Goal: Information Seeking & Learning: Learn about a topic

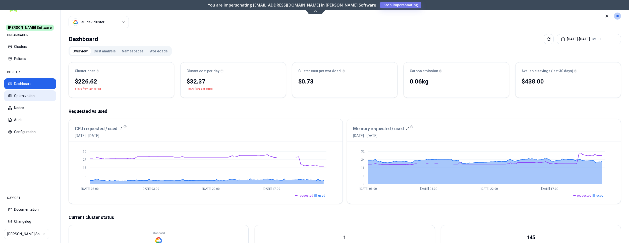
click at [26, 96] on button "Optimization" at bounding box center [30, 95] width 52 height 11
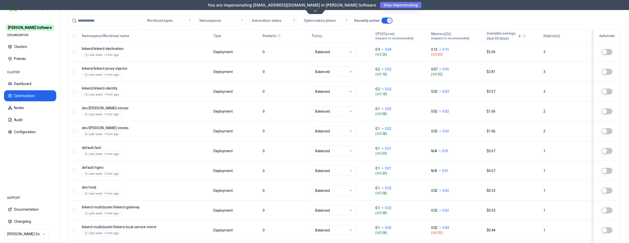
scroll to position [77, 0]
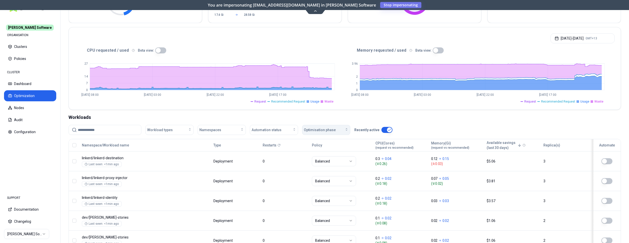
click at [324, 130] on span "Optimisation phase" at bounding box center [320, 129] width 32 height 5
click at [287, 131] on div "Automation status" at bounding box center [273, 129] width 45 height 5
click at [279, 139] on div "on" at bounding box center [275, 141] width 48 height 8
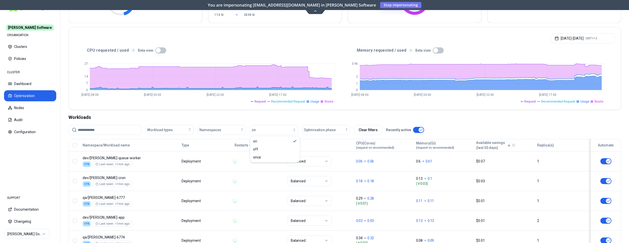
click at [328, 145] on div "Policy" at bounding box center [319, 145] width 64 height 5
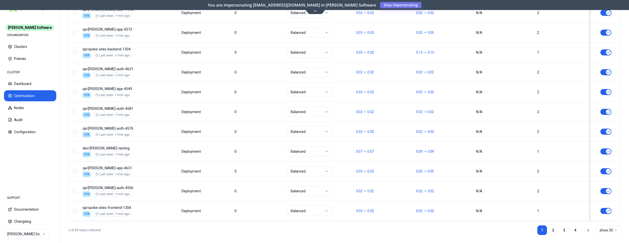
scroll to position [606, 0]
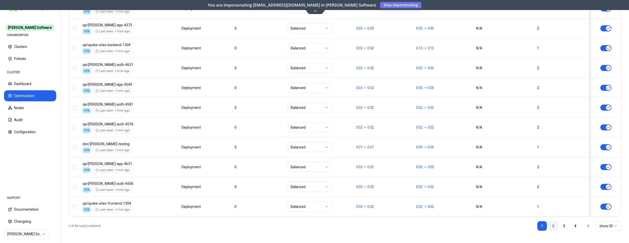
click at [553, 225] on link "2" at bounding box center [553, 226] width 10 height 10
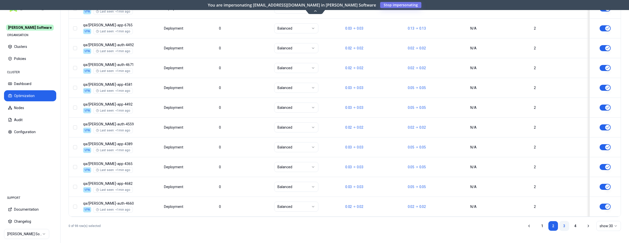
click at [567, 226] on link "3" at bounding box center [564, 226] width 10 height 10
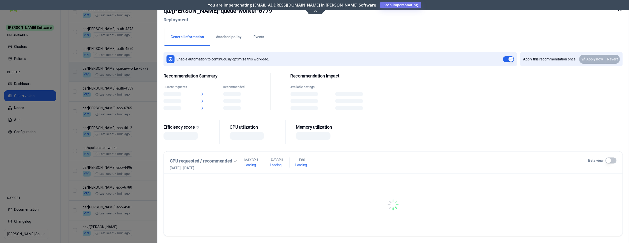
scroll to position [285, 0]
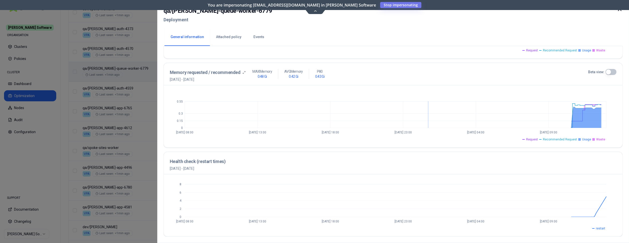
scroll to position [3, 0]
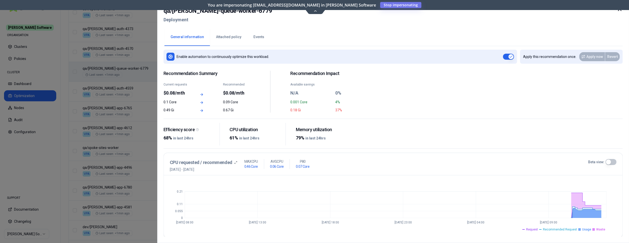
click at [259, 35] on button "Events" at bounding box center [258, 37] width 23 height 18
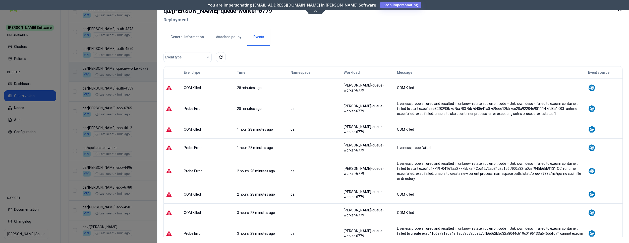
click at [619, 10] on icon at bounding box center [619, 9] width 6 height 6
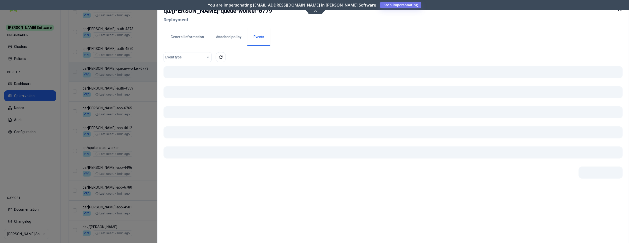
scroll to position [285, 0]
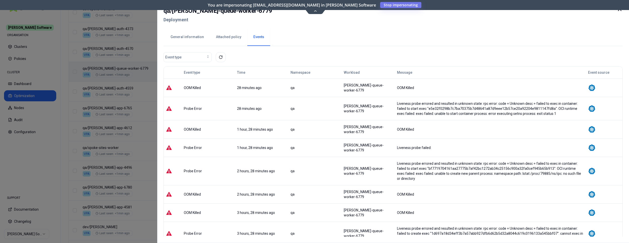
click at [189, 37] on button "General information" at bounding box center [186, 37] width 45 height 18
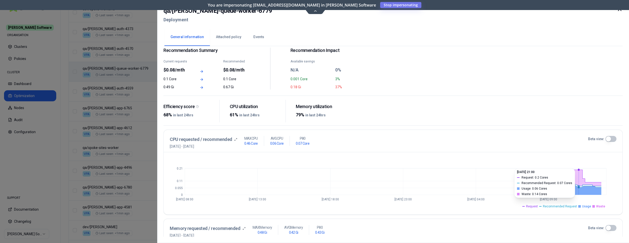
scroll to position [128, 0]
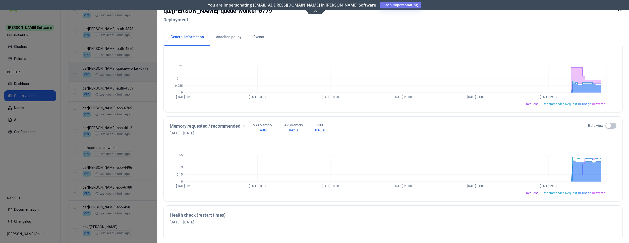
click at [609, 124] on button "Beta view:" at bounding box center [610, 126] width 11 height 6
click at [490, 145] on icon "0 0.2 0.4 0.74 [DATE] 08:00 [DATE] 13:00 [DATE] 18:00 [DATE] 23:00 [DATE] 04:00…" at bounding box center [393, 170] width 446 height 50
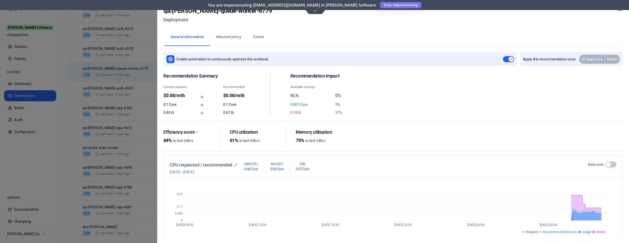
click at [620, 11] on icon at bounding box center [619, 9] width 6 height 6
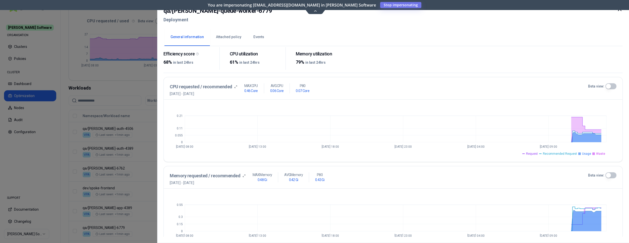
scroll to position [179, 0]
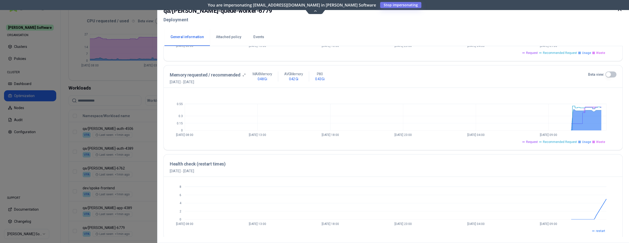
click at [608, 73] on button "Beta view:" at bounding box center [610, 75] width 11 height 6
drag, startPoint x: 141, startPoint y: 140, endPoint x: 150, endPoint y: 142, distance: 10.0
click at [141, 140] on div at bounding box center [314, 121] width 629 height 243
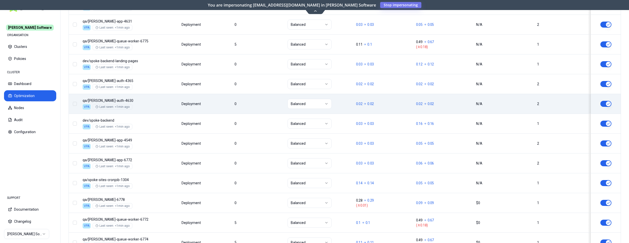
scroll to position [606, 0]
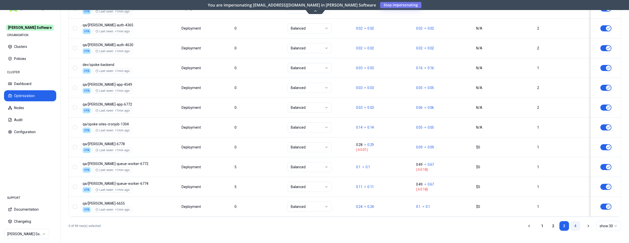
click at [577, 224] on link "4" at bounding box center [575, 226] width 10 height 10
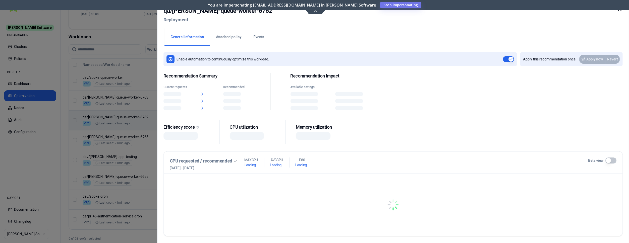
scroll to position [157, 0]
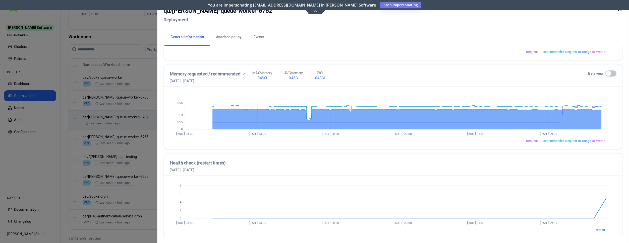
scroll to position [182, 0]
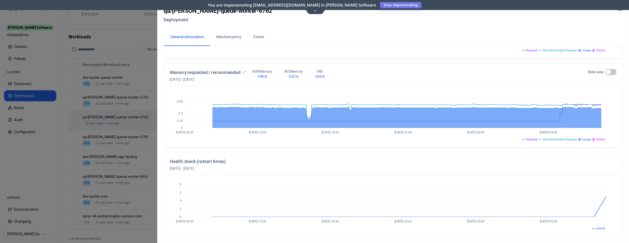
click at [620, 10] on icon at bounding box center [619, 9] width 3 height 3
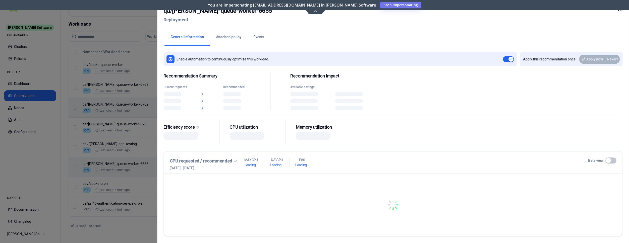
scroll to position [170, 0]
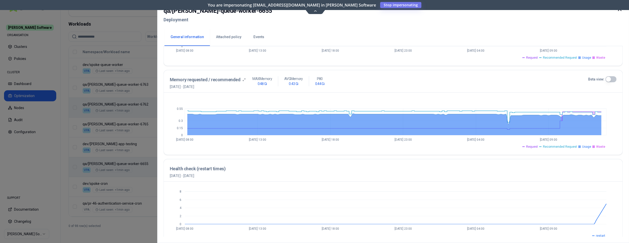
scroll to position [179, 0]
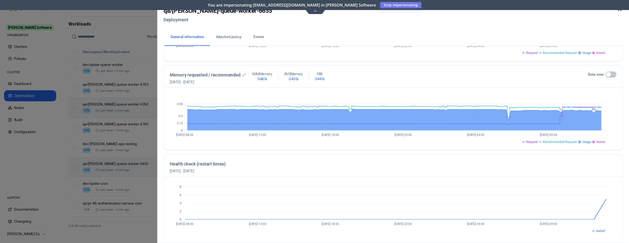
click at [608, 75] on button "Beta view:" at bounding box center [610, 75] width 11 height 6
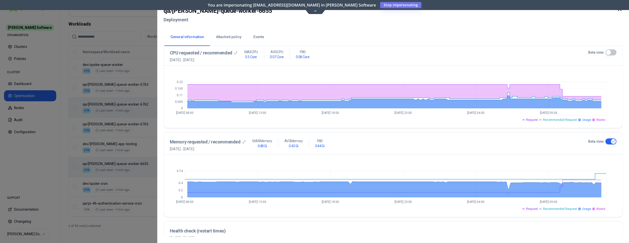
scroll to position [102, 0]
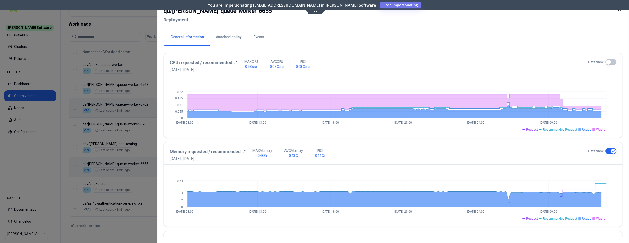
click at [260, 35] on button "Events" at bounding box center [258, 37] width 23 height 18
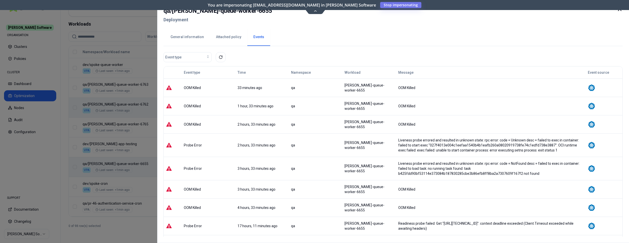
click at [204, 35] on button "General information" at bounding box center [186, 37] width 45 height 18
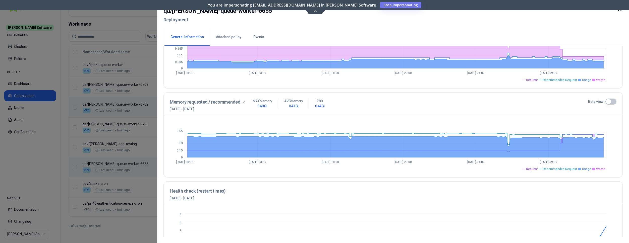
scroll to position [156, 0]
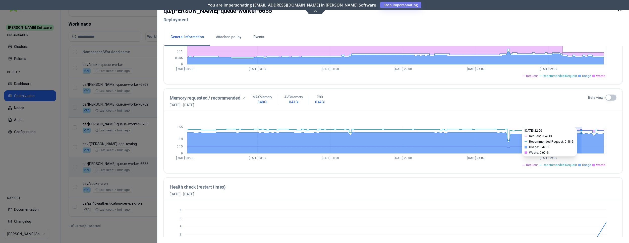
drag, startPoint x: 538, startPoint y: 145, endPoint x: 580, endPoint y: 147, distance: 42.4
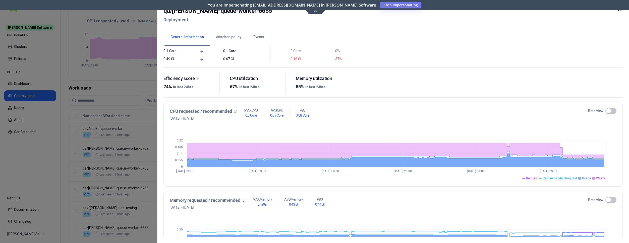
scroll to position [54, 0]
